Goal: Information Seeking & Learning: Learn about a topic

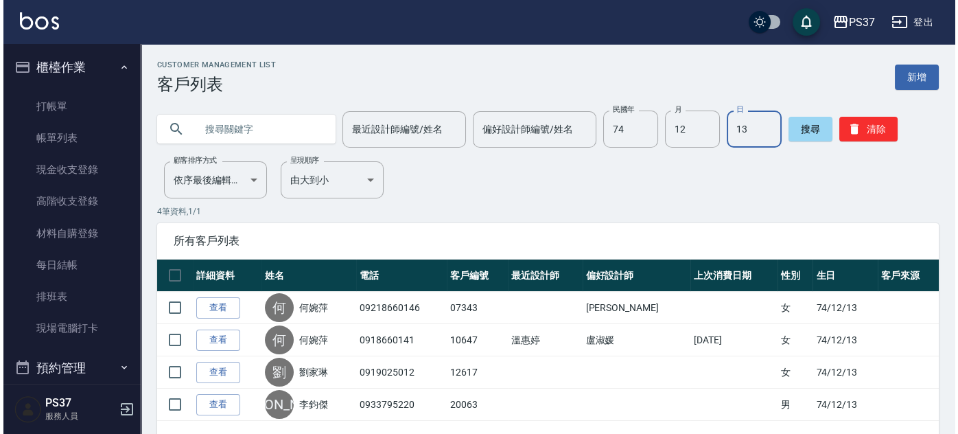
scroll to position [388, 0]
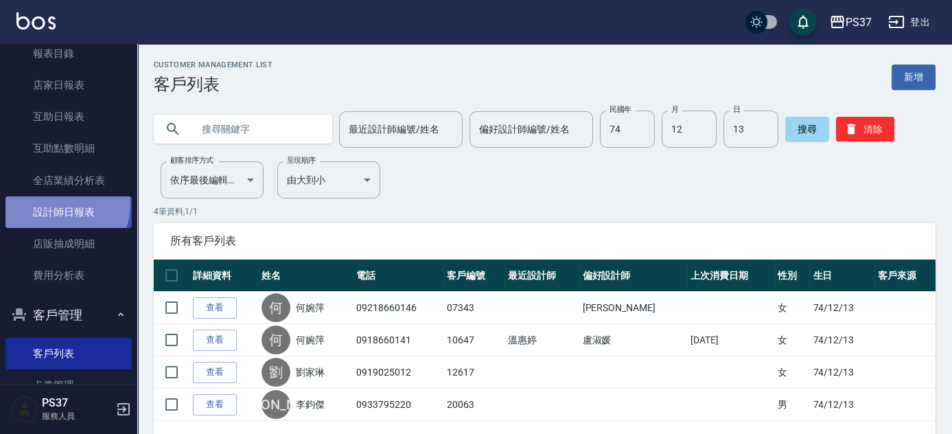
click at [62, 204] on link "設計師日報表" at bounding box center [68, 212] width 126 height 32
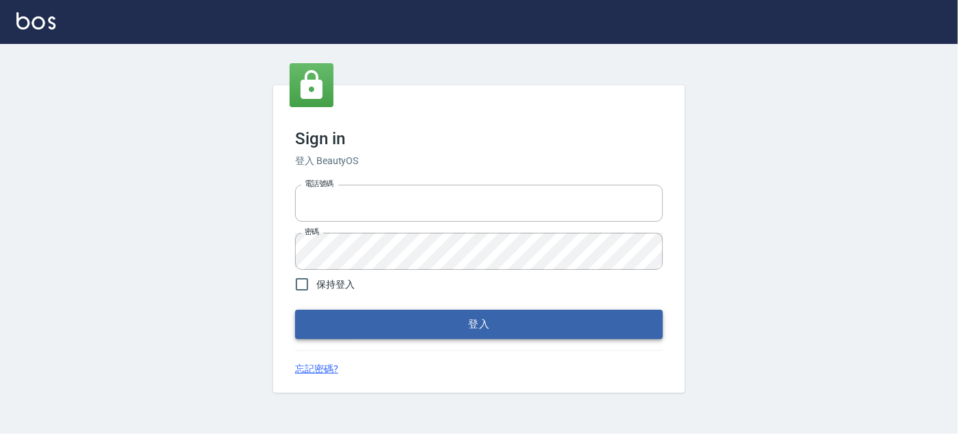
type input "037692666"
click at [400, 319] on button "登入" at bounding box center [479, 323] width 368 height 29
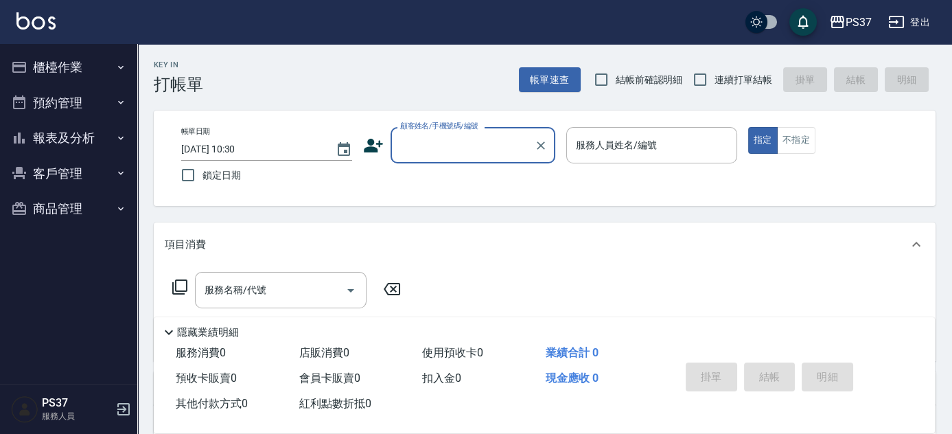
click at [69, 128] on button "報表及分析" at bounding box center [68, 138] width 126 height 36
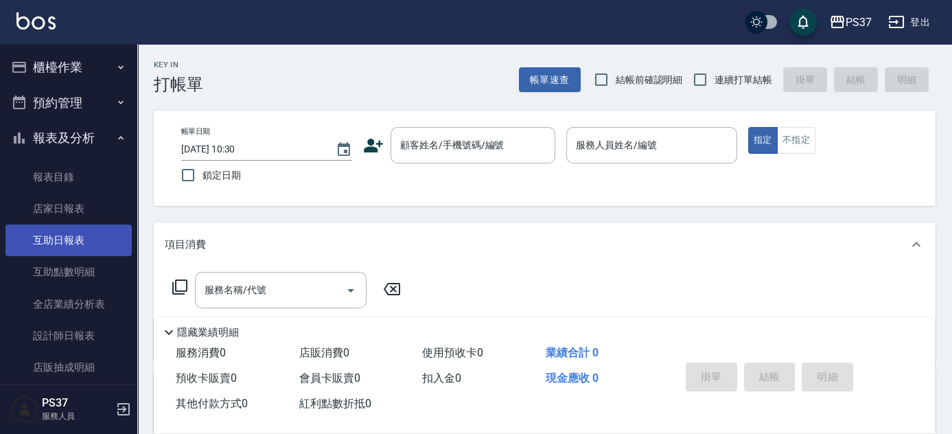
click at [67, 239] on link "互助日報表" at bounding box center [68, 240] width 126 height 32
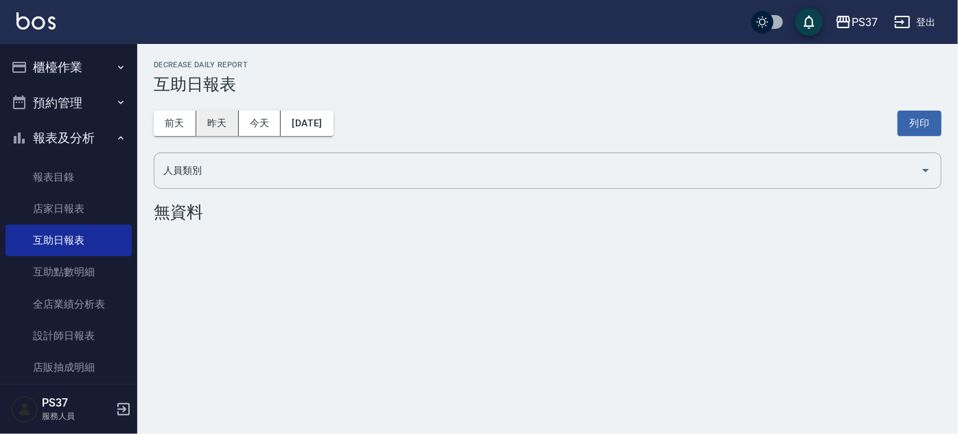
click at [203, 121] on button "昨天" at bounding box center [217, 122] width 43 height 25
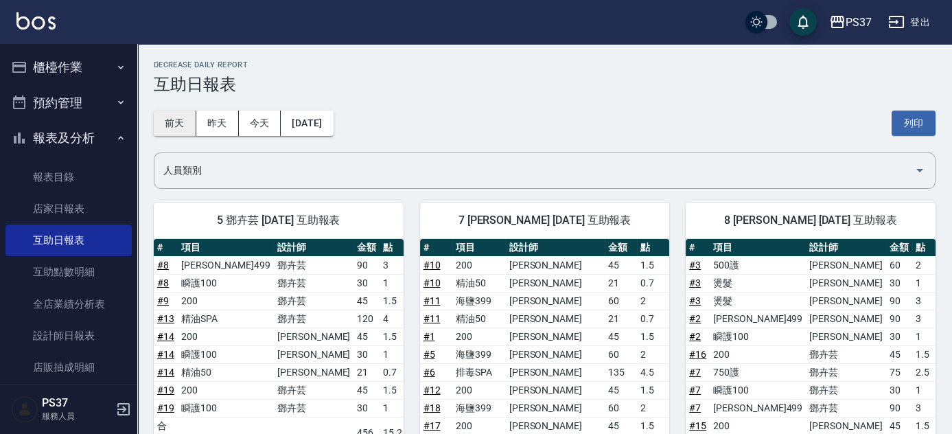
click at [188, 125] on button "前天" at bounding box center [175, 122] width 43 height 25
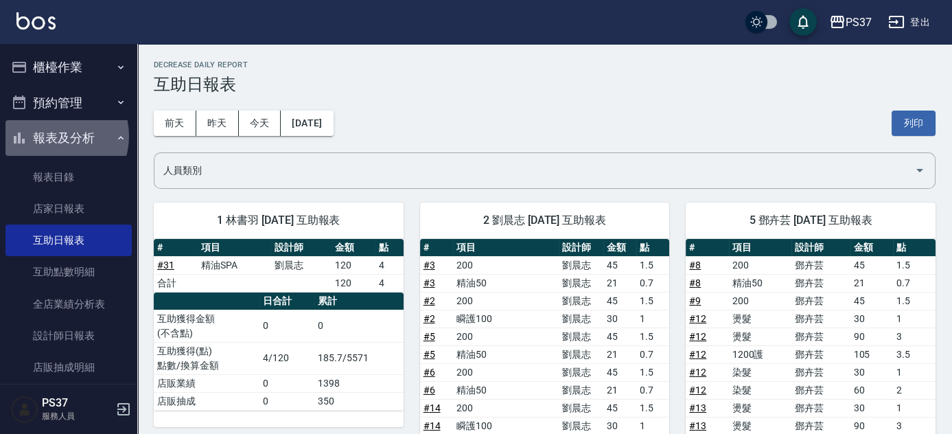
click at [53, 136] on button "報表及分析" at bounding box center [68, 138] width 126 height 36
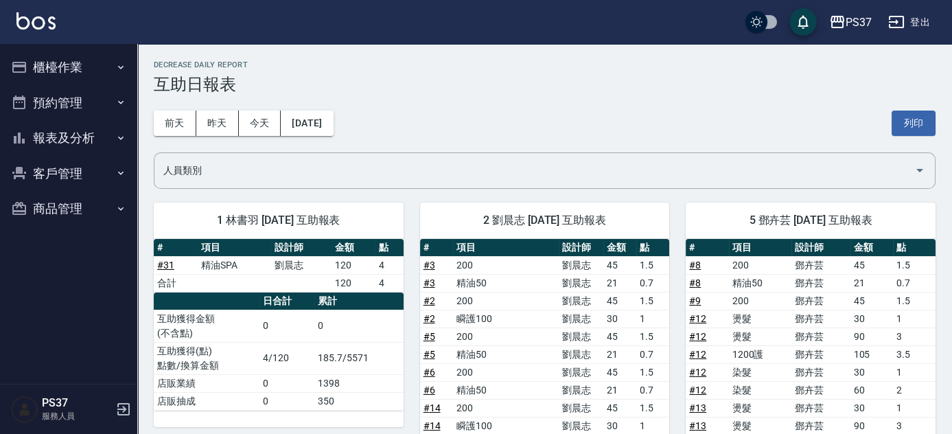
click at [73, 177] on button "客戶管理" at bounding box center [68, 174] width 126 height 36
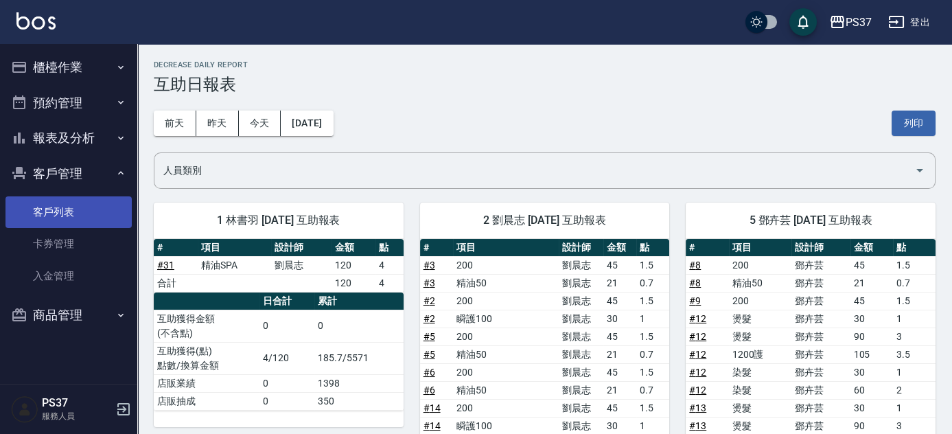
click at [67, 204] on link "客戶列表" at bounding box center [68, 212] width 126 height 32
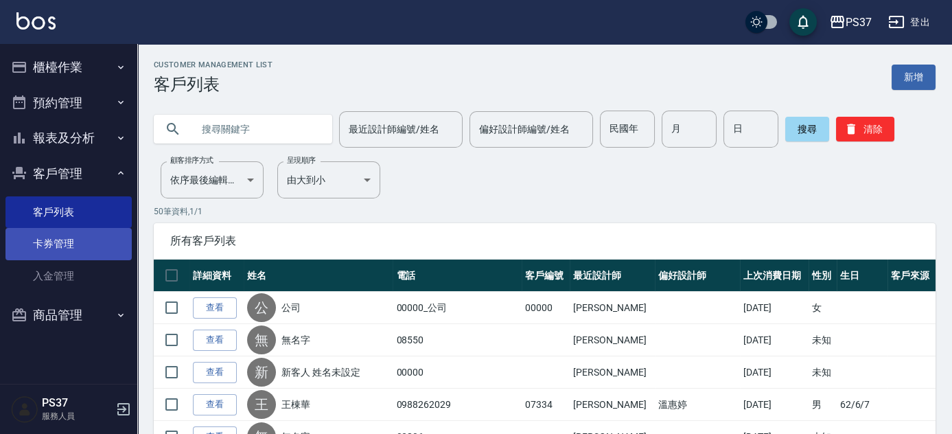
click at [51, 244] on link "卡券管理" at bounding box center [68, 244] width 126 height 32
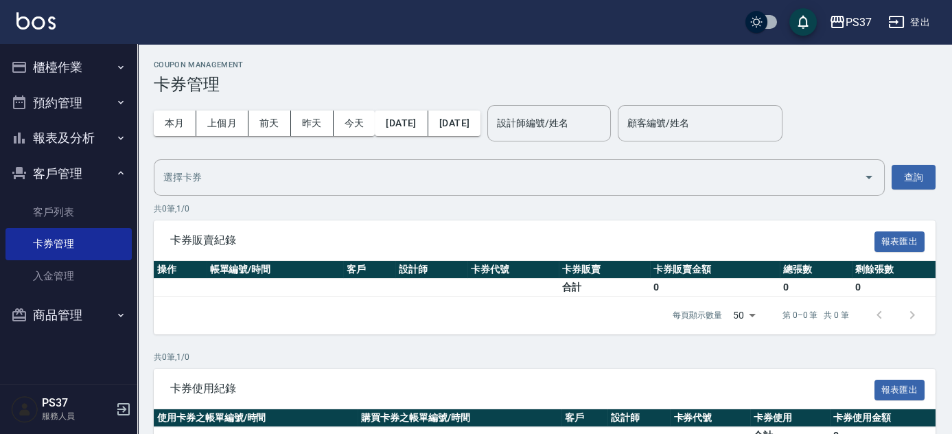
click at [97, 134] on button "報表及分析" at bounding box center [68, 138] width 126 height 36
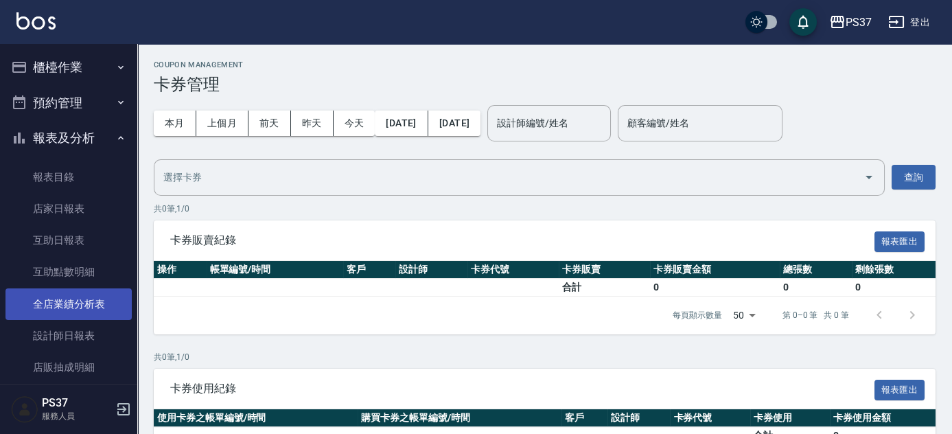
click at [80, 302] on link "全店業績分析表" at bounding box center [68, 304] width 126 height 32
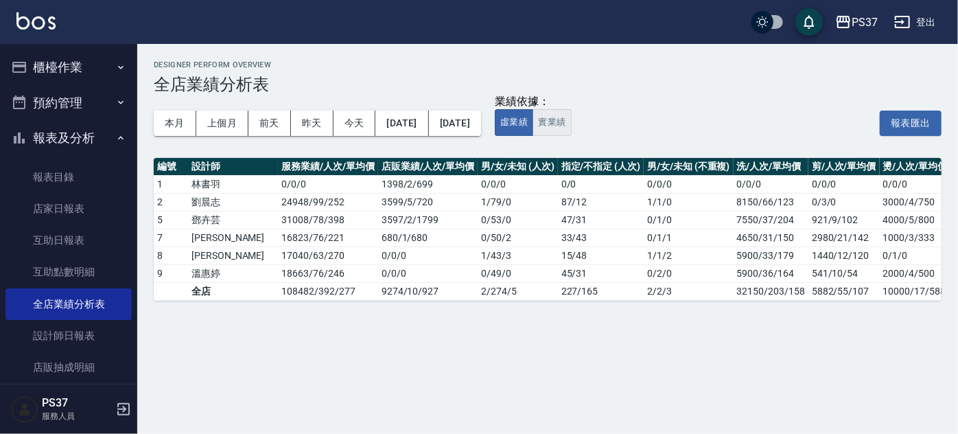
click at [571, 128] on button "實業績" at bounding box center [551, 122] width 38 height 27
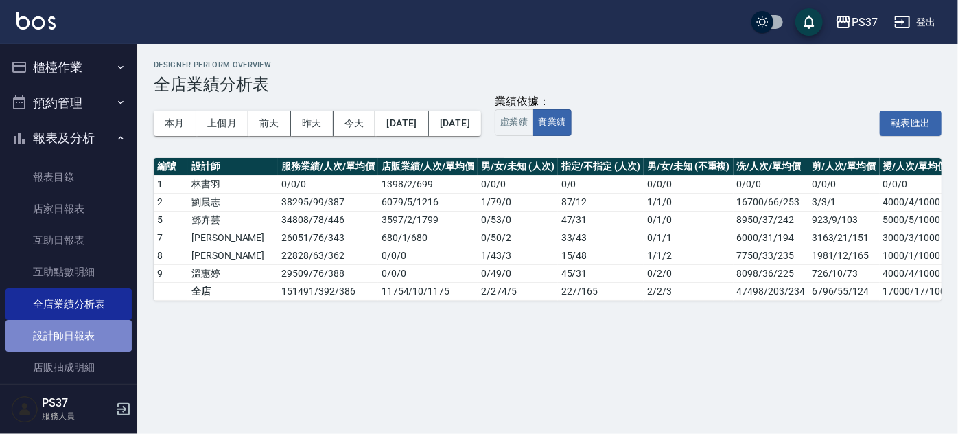
click at [73, 334] on link "設計師日報表" at bounding box center [68, 336] width 126 height 32
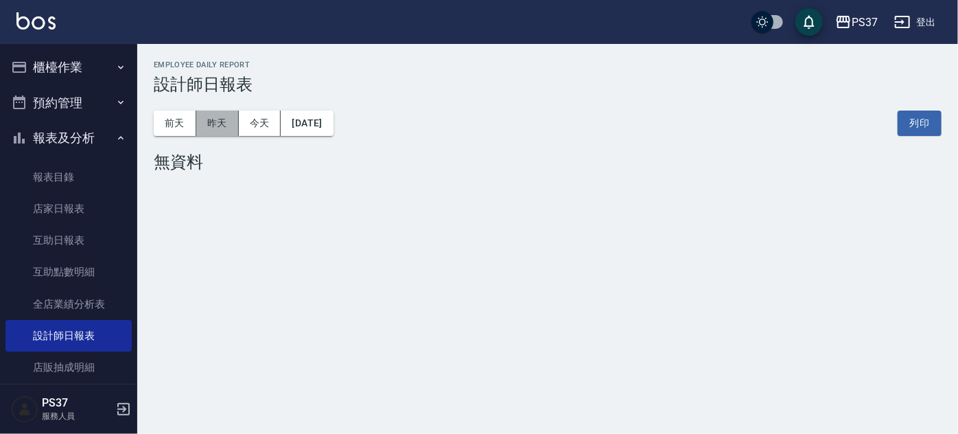
click at [224, 127] on button "昨天" at bounding box center [217, 122] width 43 height 25
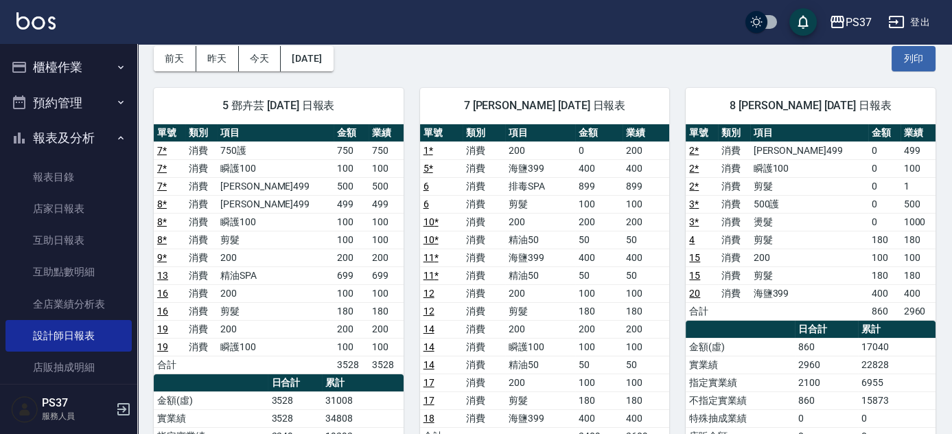
scroll to position [62, 0]
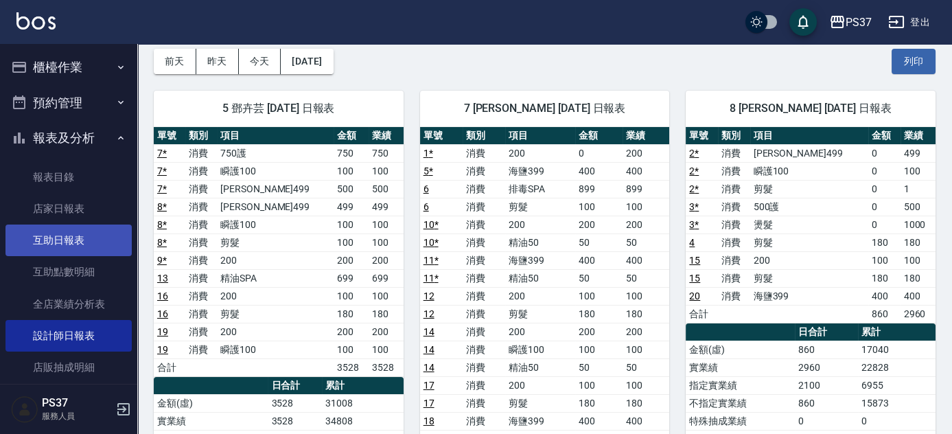
click at [57, 241] on link "互助日報表" at bounding box center [68, 240] width 126 height 32
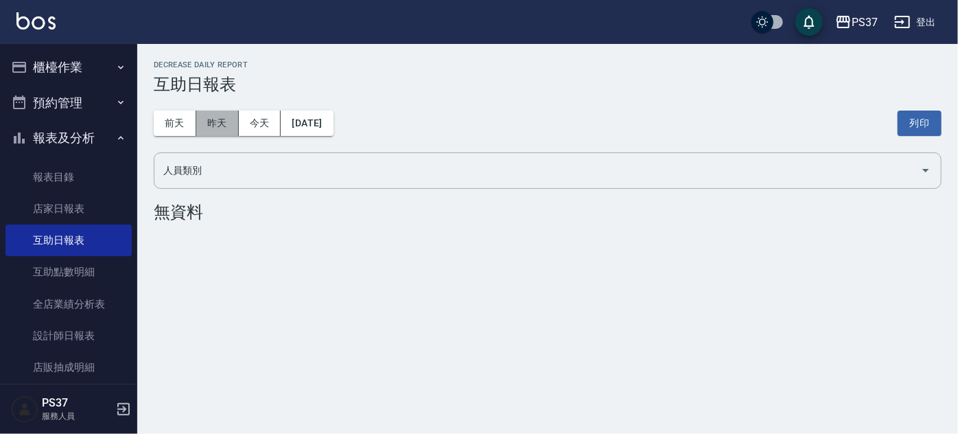
click at [210, 129] on button "昨天" at bounding box center [217, 122] width 43 height 25
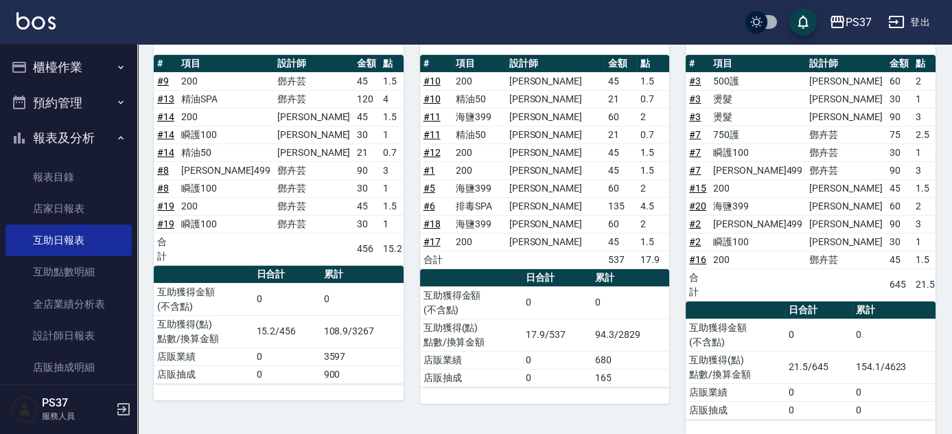
scroll to position [121, 0]
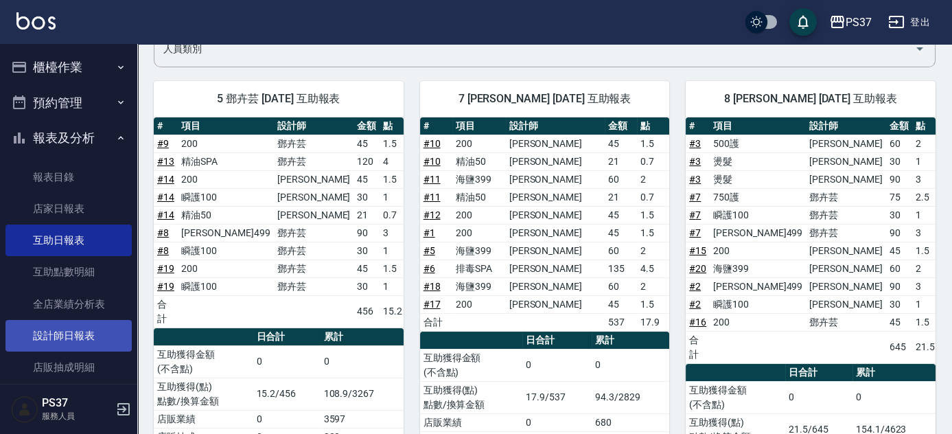
click at [85, 321] on link "設計師日報表" at bounding box center [68, 336] width 126 height 32
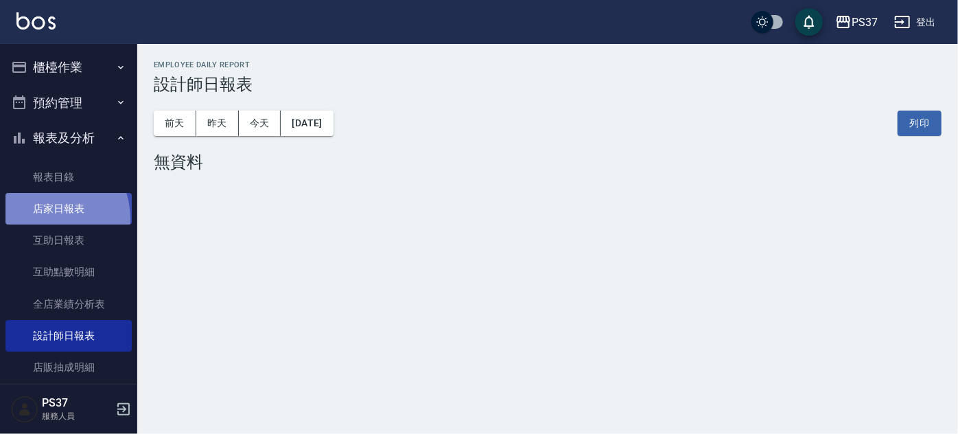
click at [41, 219] on link "店家日報表" at bounding box center [68, 209] width 126 height 32
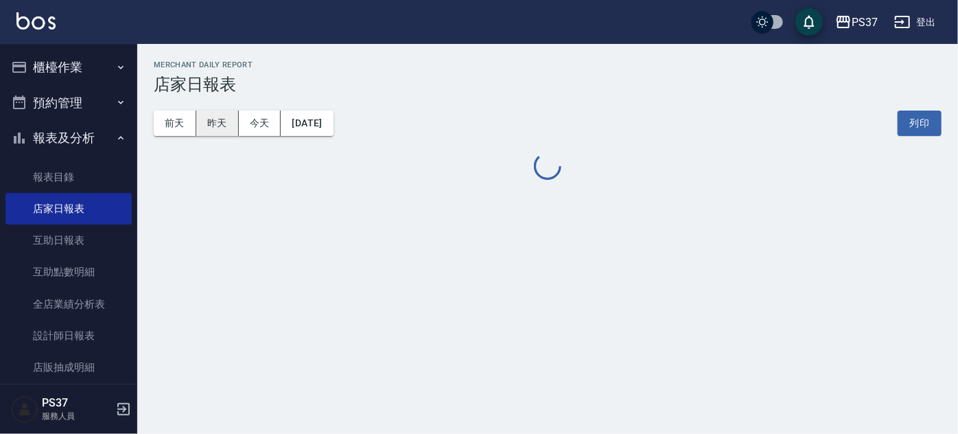
click at [217, 133] on button "昨天" at bounding box center [217, 122] width 43 height 25
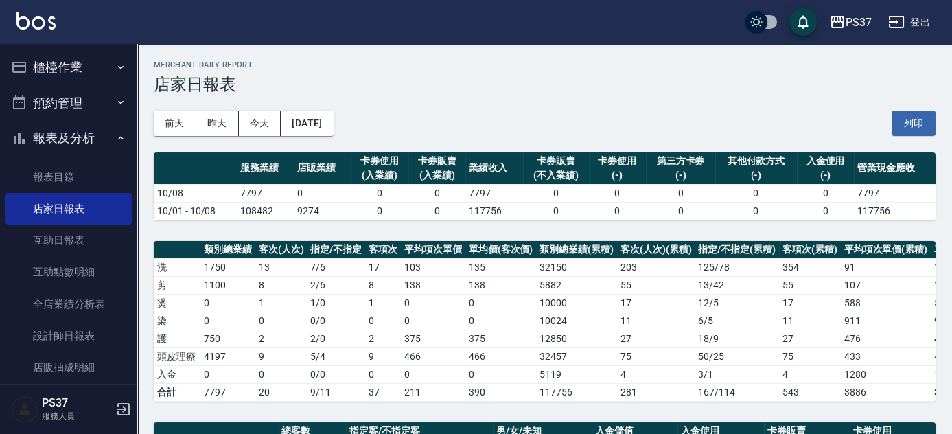
click at [448, 99] on div "前天 昨天 今天 [DATE] 列印" at bounding box center [545, 123] width 782 height 58
click at [64, 76] on button "櫃檯作業" at bounding box center [68, 67] width 126 height 36
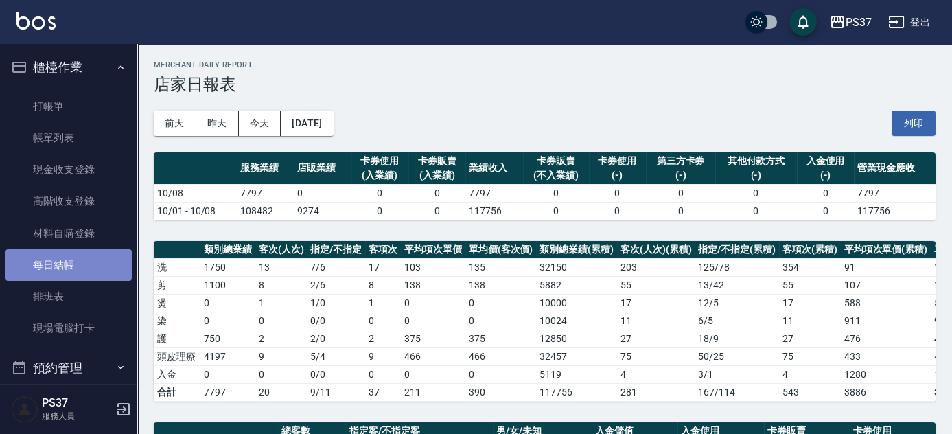
click at [74, 264] on link "每日結帳" at bounding box center [68, 265] width 126 height 32
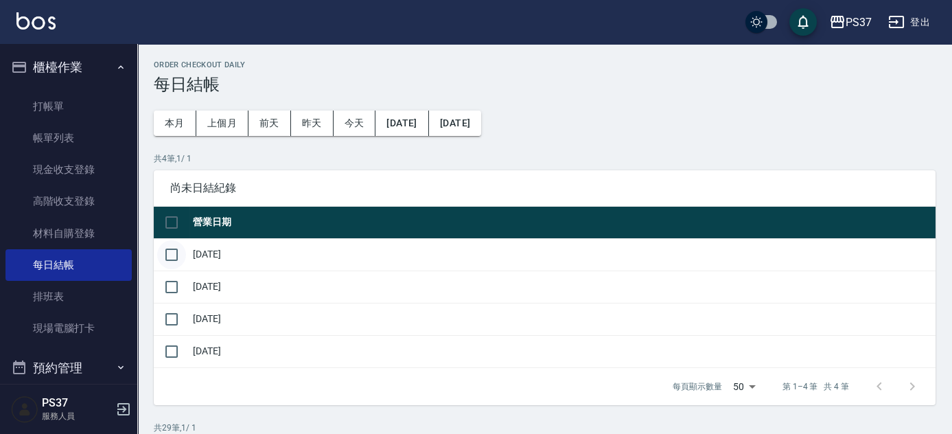
click at [161, 253] on input "checkbox" at bounding box center [171, 254] width 29 height 29
checkbox input "true"
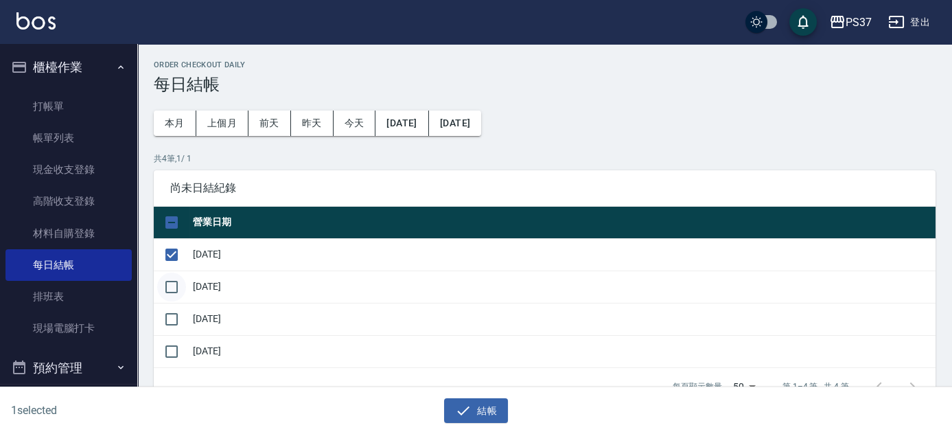
drag, startPoint x: 168, startPoint y: 274, endPoint x: 175, endPoint y: 285, distance: 12.9
click at [172, 279] on input "checkbox" at bounding box center [171, 286] width 29 height 29
checkbox input "true"
drag, startPoint x: 167, startPoint y: 316, endPoint x: 178, endPoint y: 321, distance: 12.0
click at [167, 316] on input "checkbox" at bounding box center [171, 319] width 29 height 29
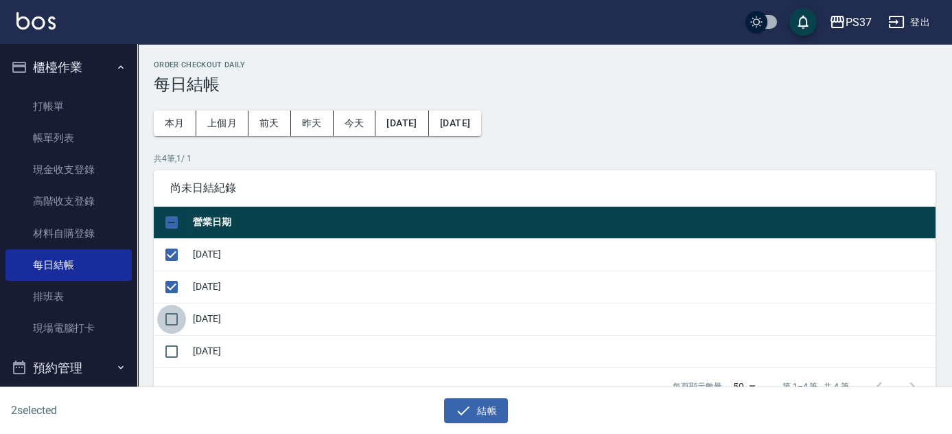
checkbox input "true"
click at [465, 409] on icon "button" at bounding box center [464, 410] width 12 height 9
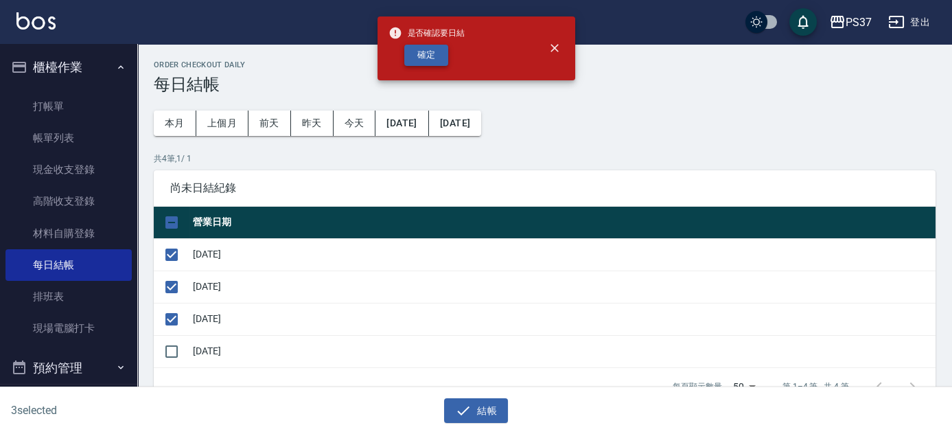
click at [430, 56] on button "確定" at bounding box center [426, 55] width 44 height 21
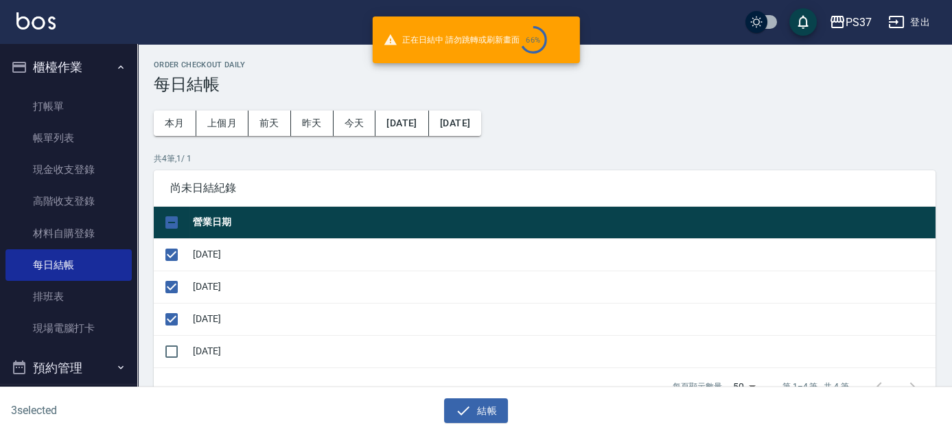
checkbox input "false"
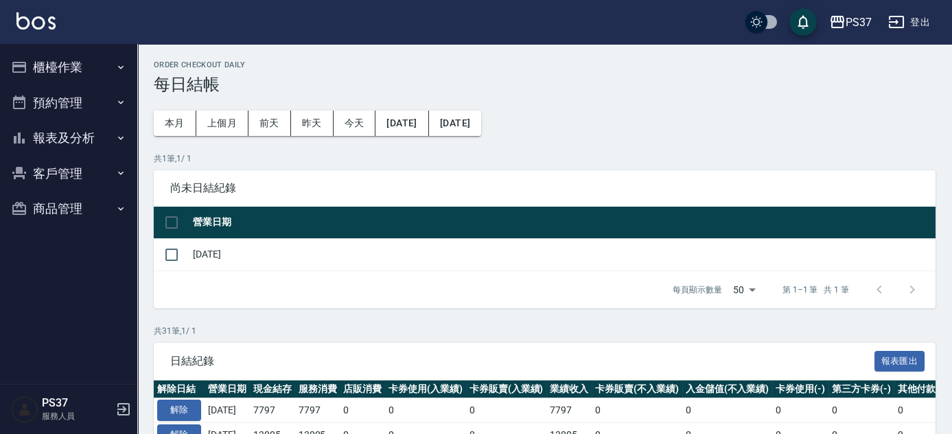
click at [77, 144] on button "報表及分析" at bounding box center [68, 138] width 126 height 36
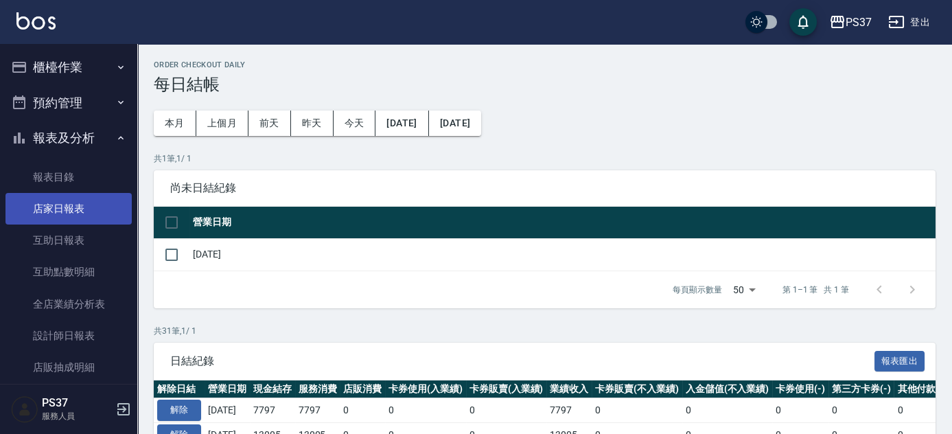
click at [49, 203] on link "店家日報表" at bounding box center [68, 209] width 126 height 32
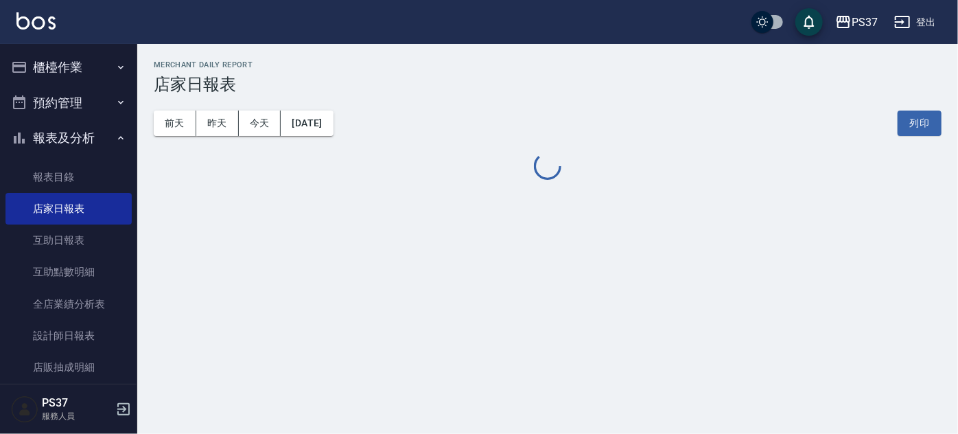
click at [67, 53] on button "櫃檯作業" at bounding box center [68, 67] width 126 height 36
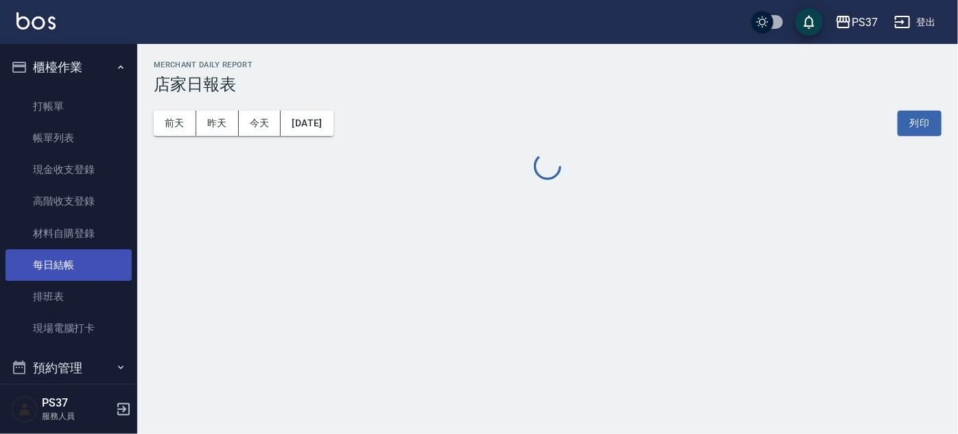
click at [60, 260] on link "每日結帳" at bounding box center [68, 265] width 126 height 32
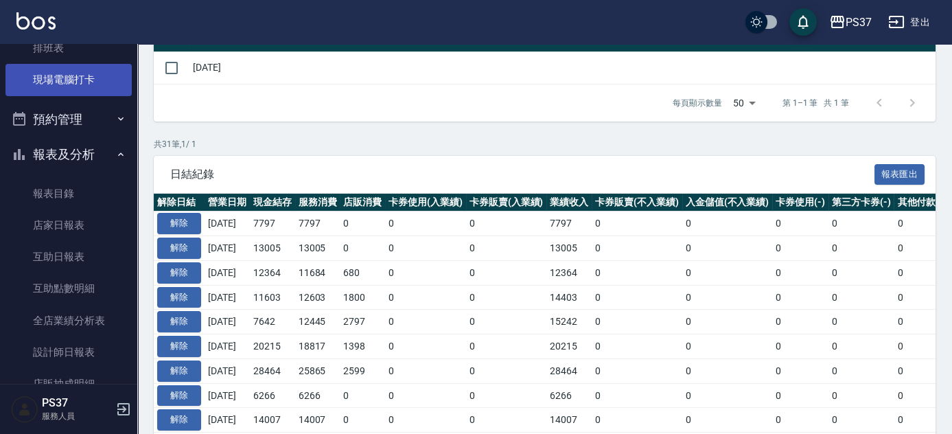
scroll to position [374, 0]
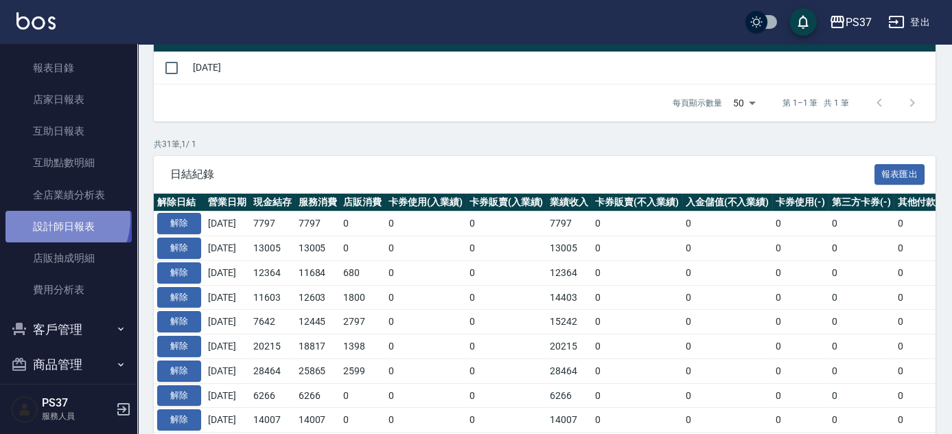
click at [58, 218] on link "設計師日報表" at bounding box center [68, 227] width 126 height 32
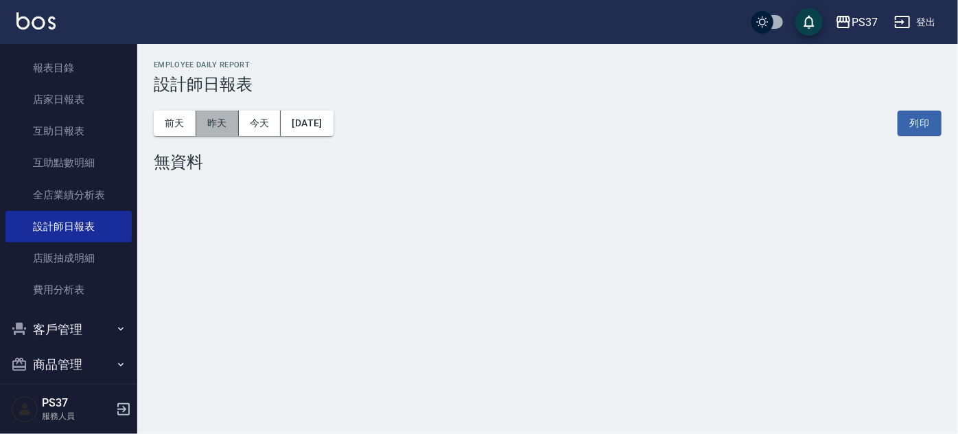
click at [215, 122] on button "昨天" at bounding box center [217, 122] width 43 height 25
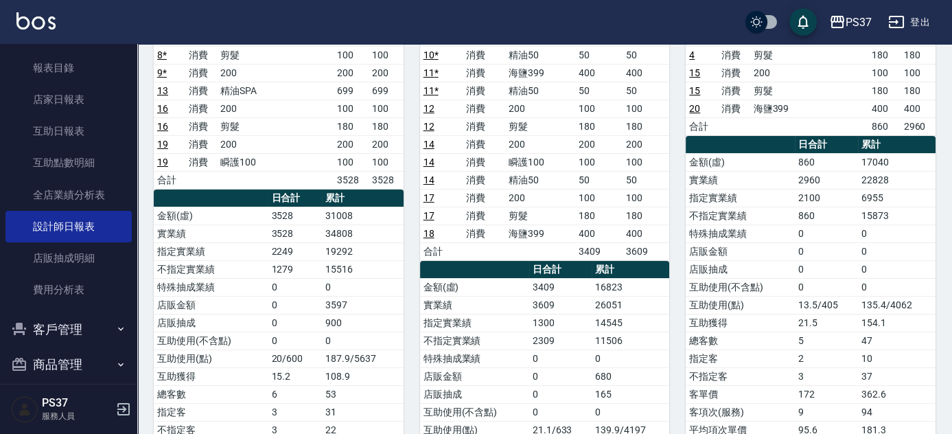
scroll to position [62, 0]
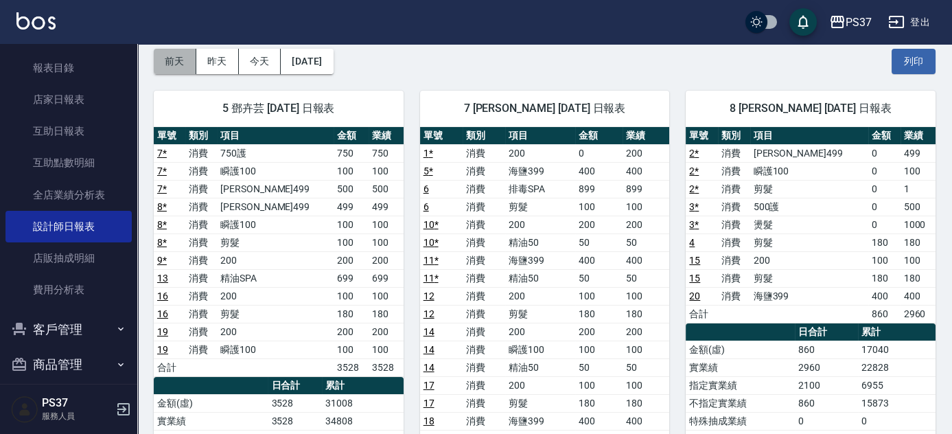
click at [178, 58] on button "前天" at bounding box center [175, 61] width 43 height 25
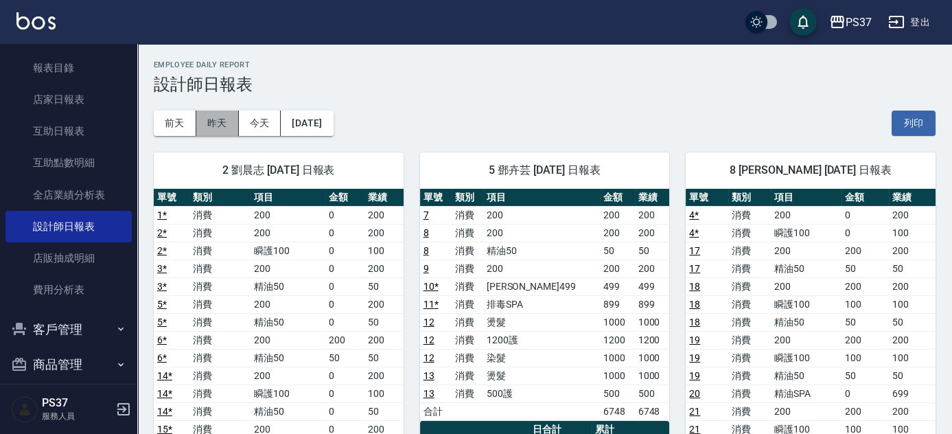
click at [226, 131] on button "昨天" at bounding box center [217, 122] width 43 height 25
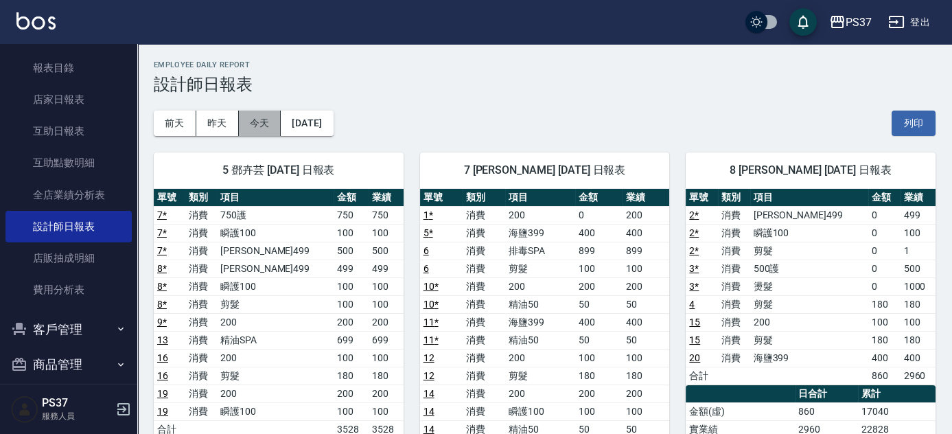
click at [257, 126] on button "今天" at bounding box center [260, 122] width 43 height 25
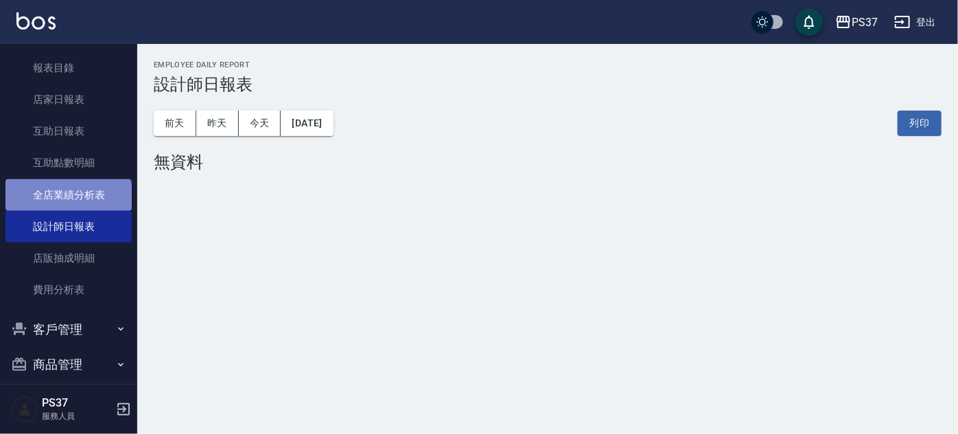
click at [67, 204] on link "全店業績分析表" at bounding box center [68, 195] width 126 height 32
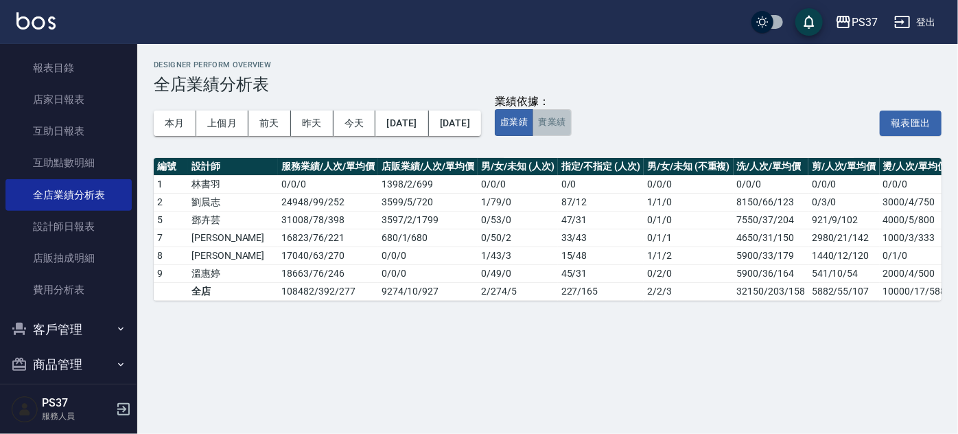
click at [571, 130] on button "實業績" at bounding box center [551, 122] width 38 height 27
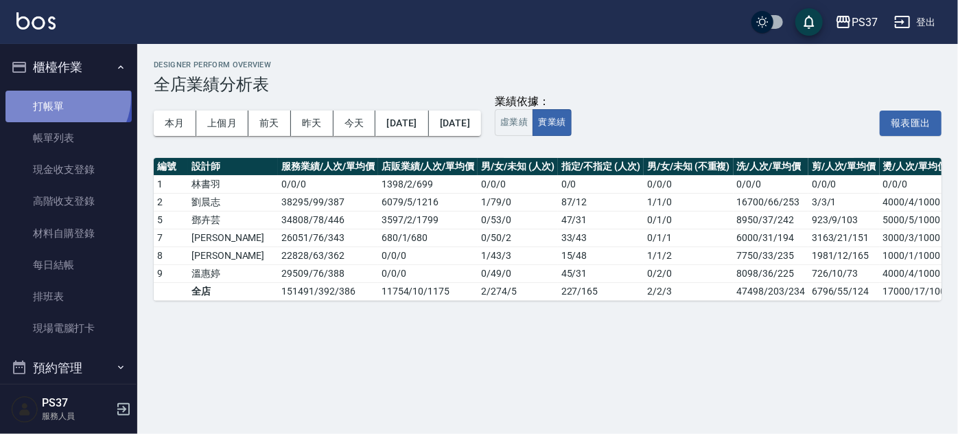
click at [64, 97] on link "打帳單" at bounding box center [68, 107] width 126 height 32
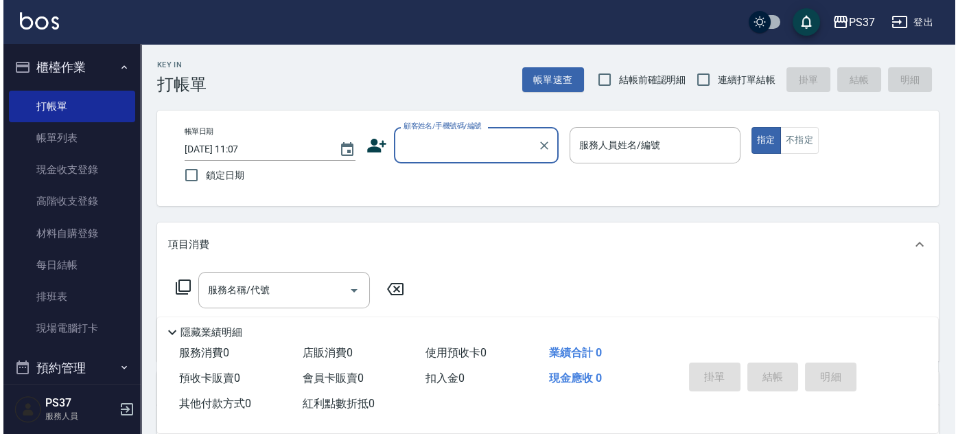
scroll to position [374, 0]
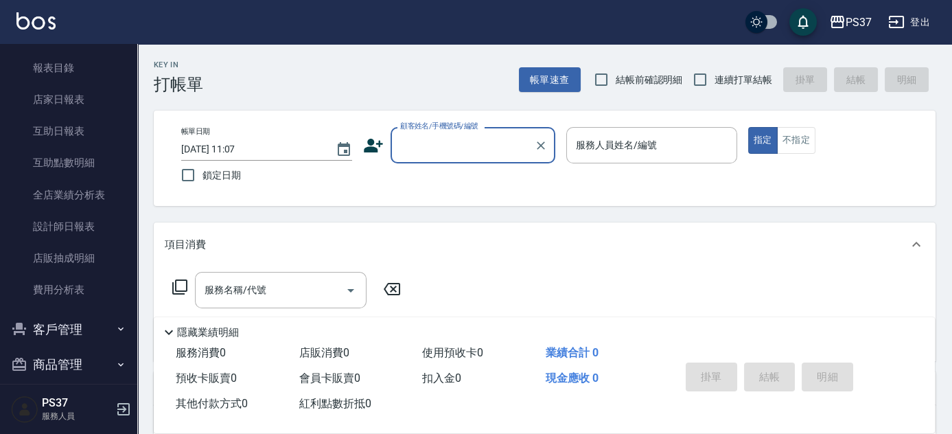
click at [64, 336] on button "客戶管理" at bounding box center [68, 330] width 126 height 36
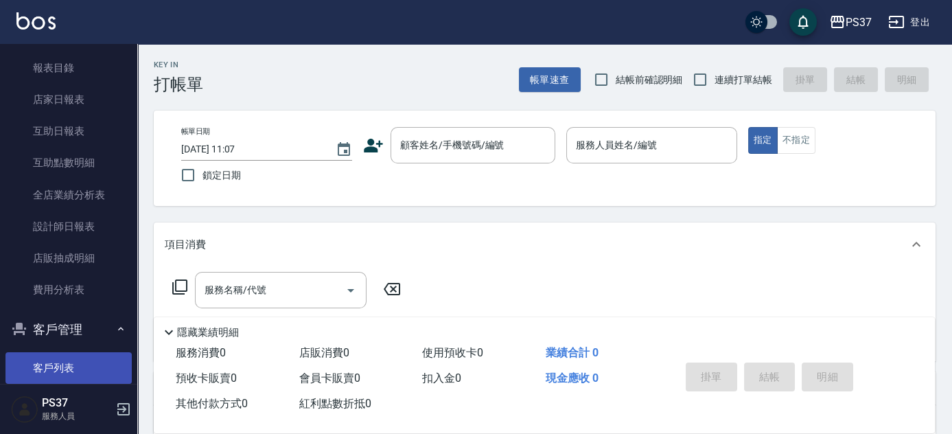
click at [60, 360] on link "客戶列表" at bounding box center [68, 368] width 126 height 32
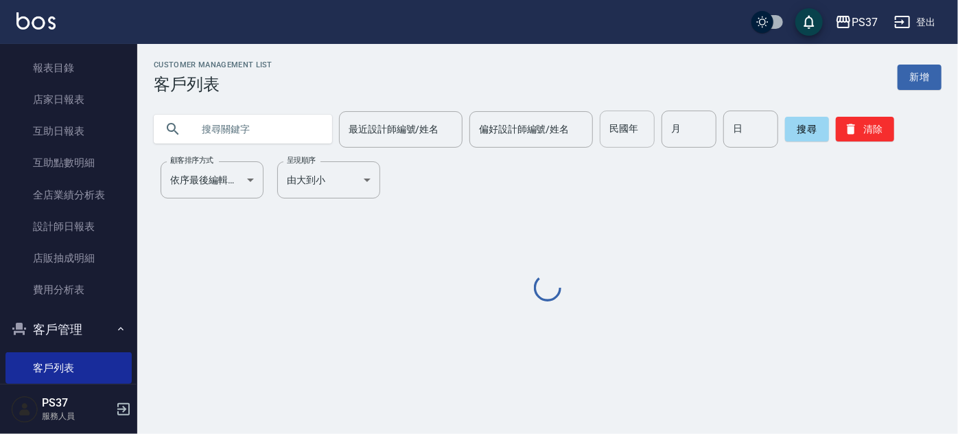
click at [646, 139] on input "民國年" at bounding box center [627, 128] width 55 height 37
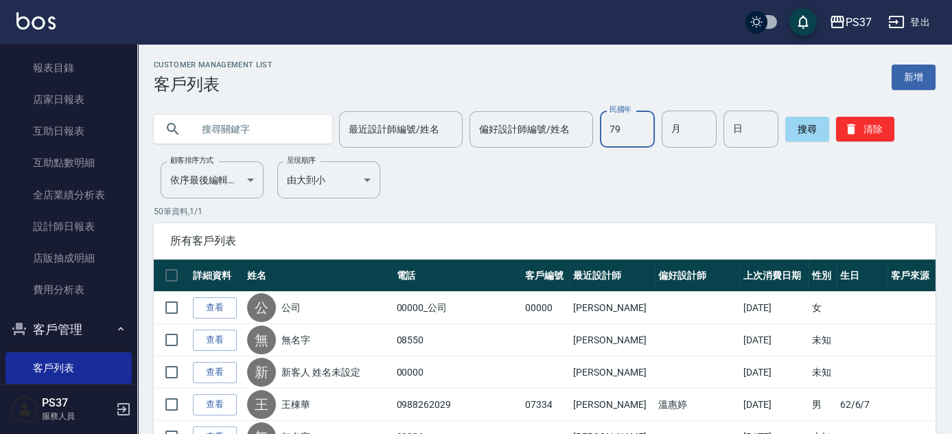
type input "79"
type input "06"
type input "28"
